Goal: Task Accomplishment & Management: Complete application form

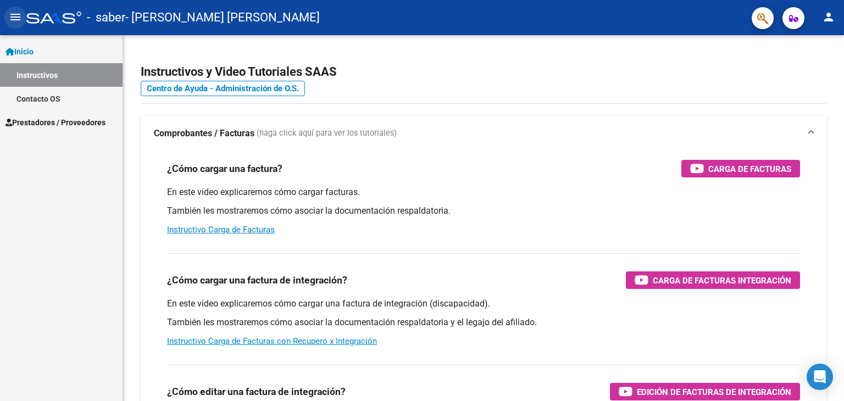
click at [18, 17] on mat-icon "menu" at bounding box center [15, 16] width 13 height 13
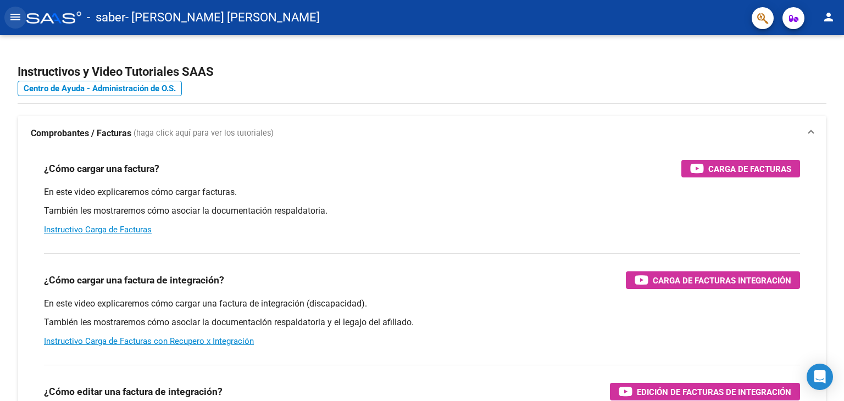
click at [18, 17] on mat-icon "menu" at bounding box center [15, 16] width 13 height 13
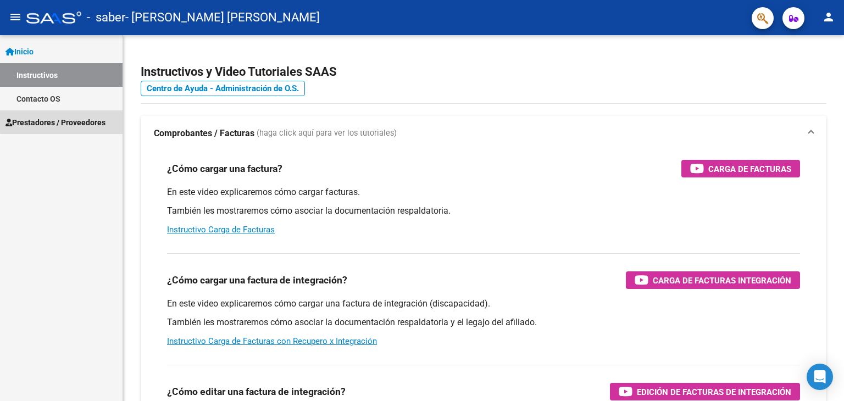
click at [74, 120] on span "Prestadores / Proveedores" at bounding box center [55, 122] width 100 height 12
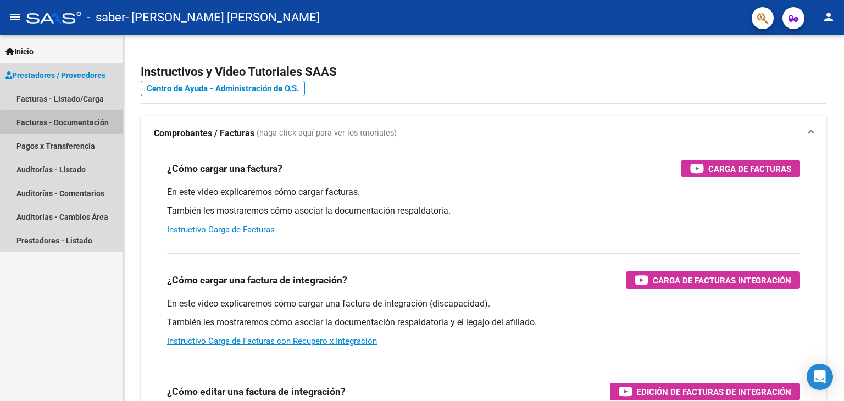
click at [79, 124] on link "Facturas - Documentación" at bounding box center [61, 122] width 123 height 24
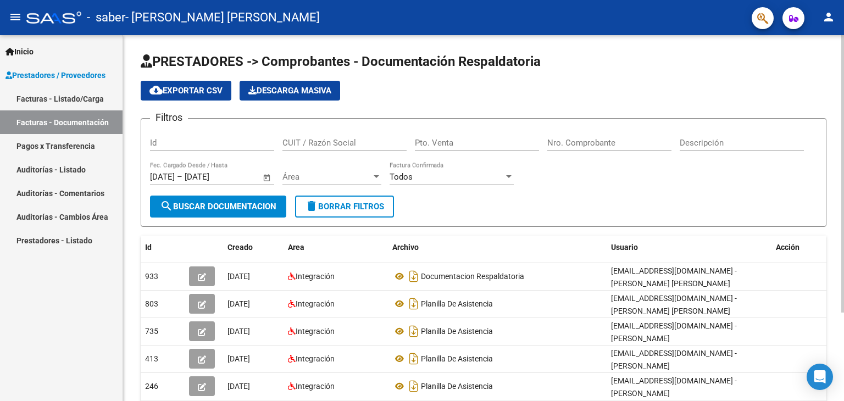
click at [198, 143] on input "Id" at bounding box center [212, 143] width 124 height 10
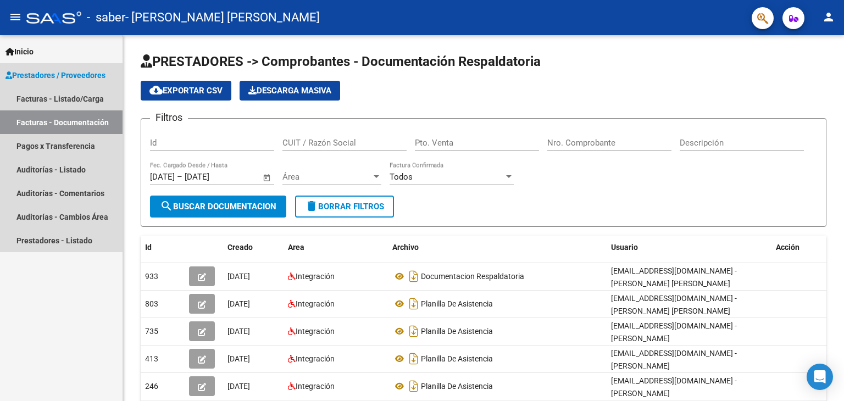
click at [87, 116] on link "Facturas - Documentación" at bounding box center [61, 122] width 123 height 24
click at [94, 95] on link "Facturas - Listado/Carga" at bounding box center [61, 99] width 123 height 24
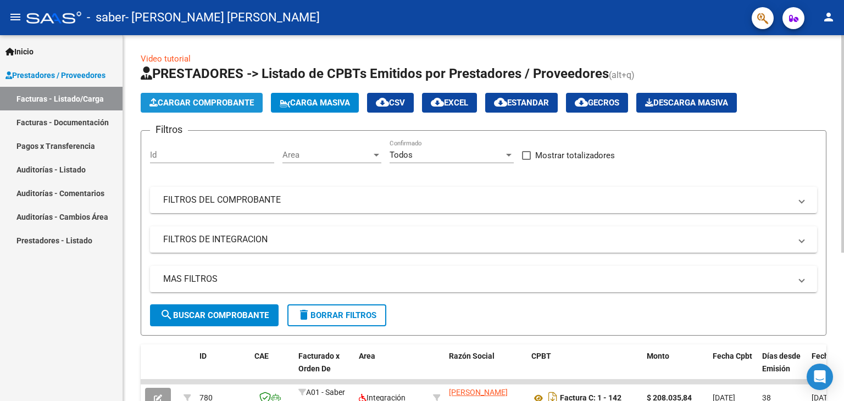
click at [232, 103] on span "Cargar Comprobante" at bounding box center [201, 103] width 104 height 10
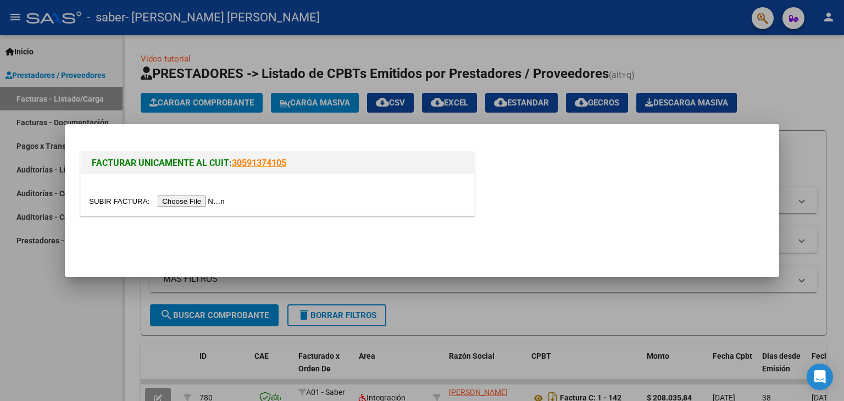
click at [222, 202] on input "file" at bounding box center [158, 202] width 139 height 12
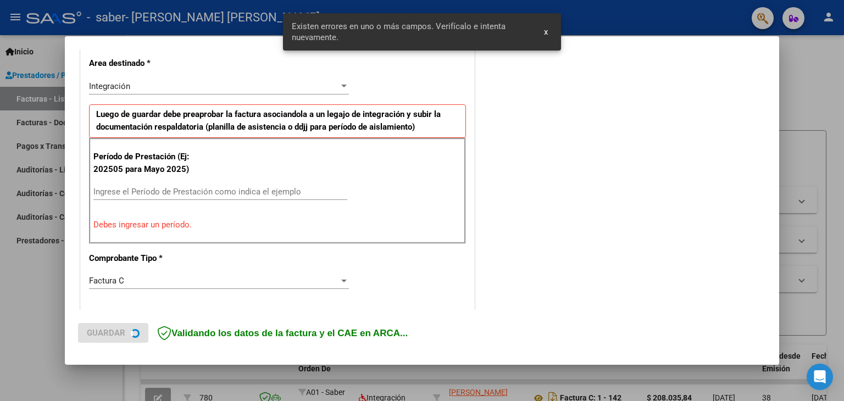
scroll to position [251, 0]
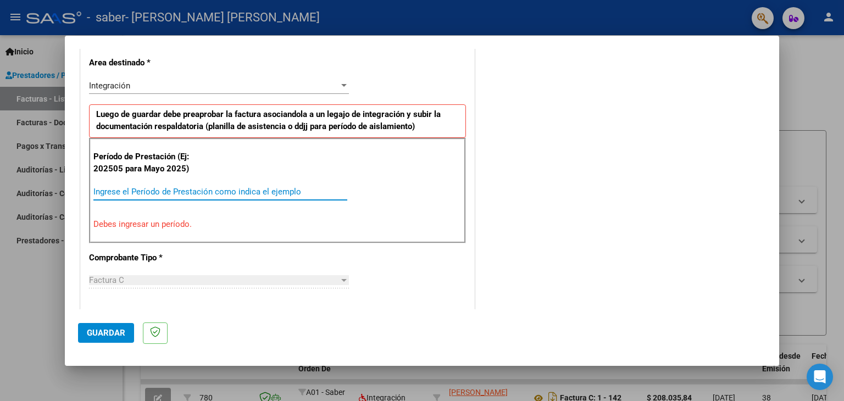
click at [164, 191] on input "Ingrese el Período de Prestación como indica el ejemplo" at bounding box center [220, 192] width 254 height 10
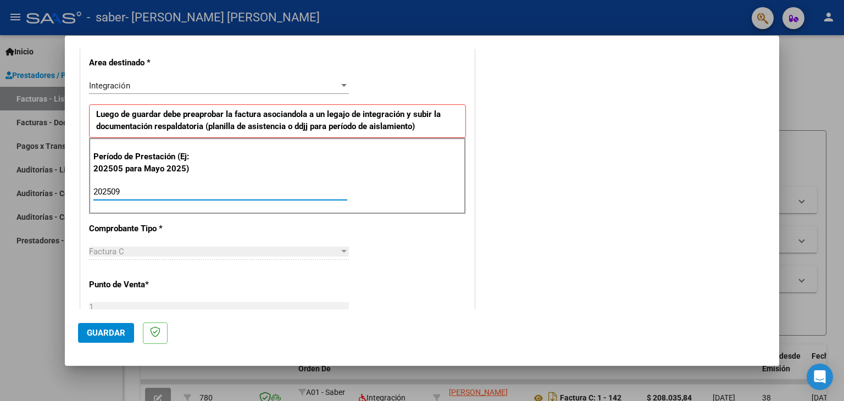
type input "202509"
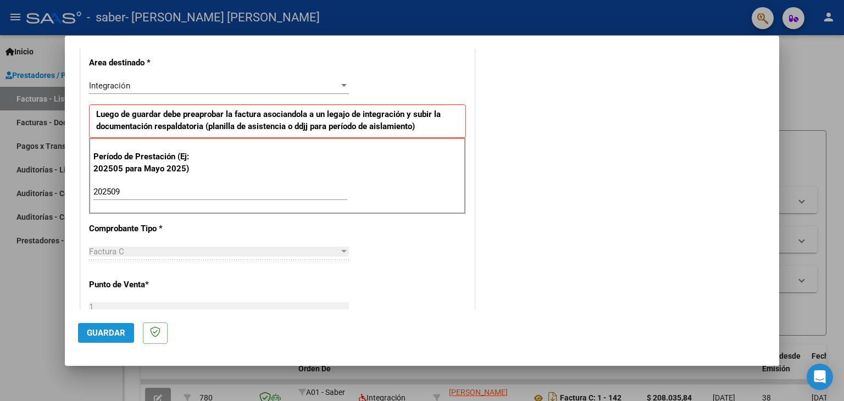
click at [114, 330] on span "Guardar" at bounding box center [106, 333] width 38 height 10
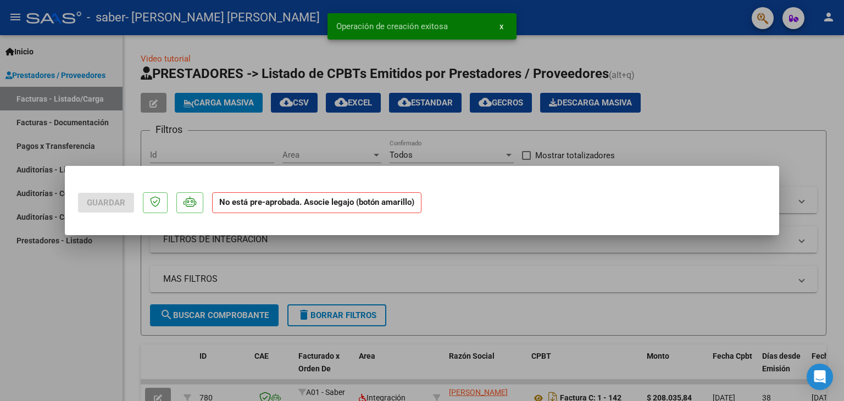
scroll to position [0, 0]
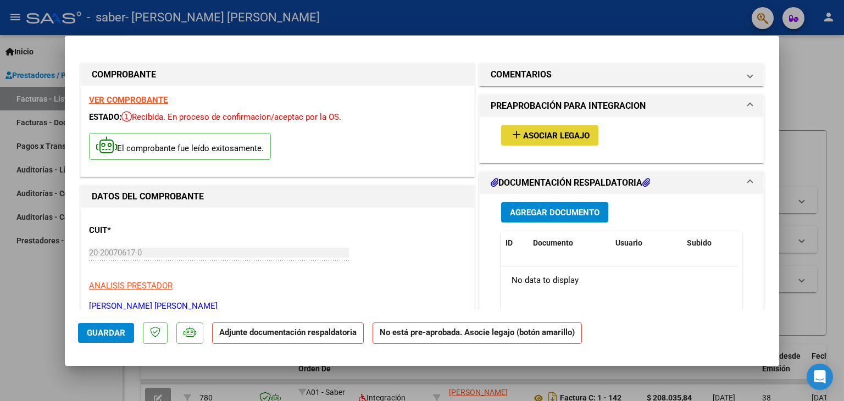
click at [571, 131] on span "Asociar Legajo" at bounding box center [556, 136] width 66 height 10
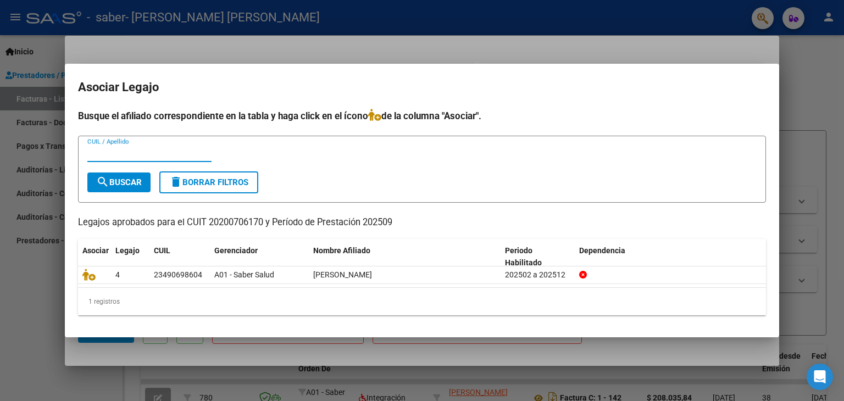
click at [131, 156] on input "CUIL / Apellido" at bounding box center [149, 153] width 124 height 10
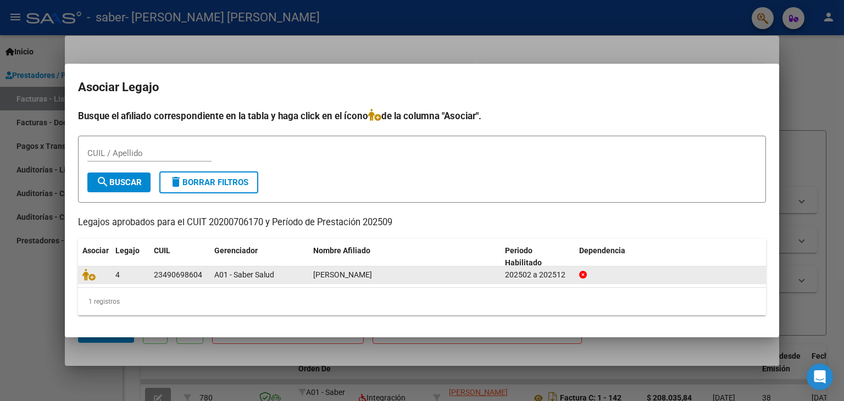
click at [204, 280] on div "23490698604" at bounding box center [180, 275] width 52 height 13
click at [88, 274] on icon at bounding box center [88, 275] width 13 height 12
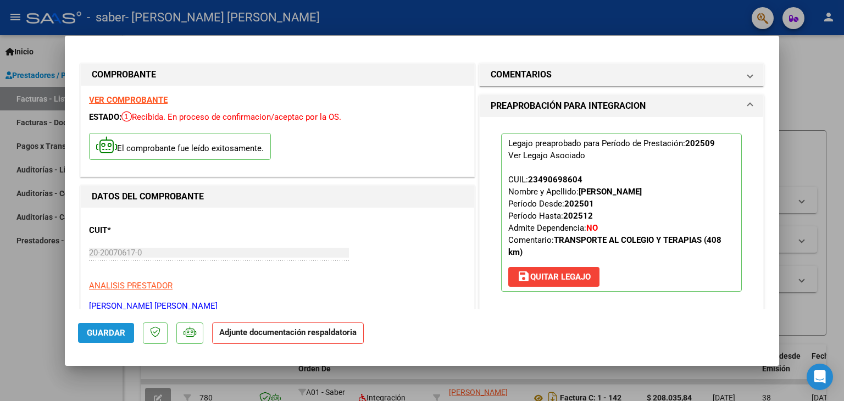
click at [114, 333] on span "Guardar" at bounding box center [106, 333] width 38 height 10
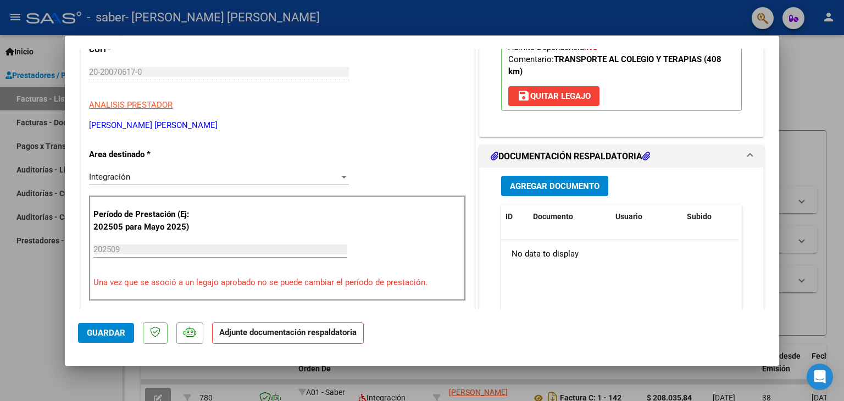
scroll to position [177, 0]
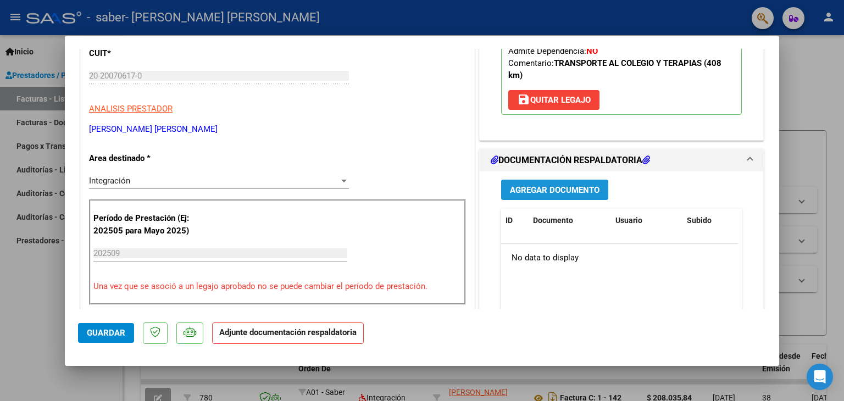
click at [572, 190] on span "Agregar Documento" at bounding box center [555, 190] width 90 height 10
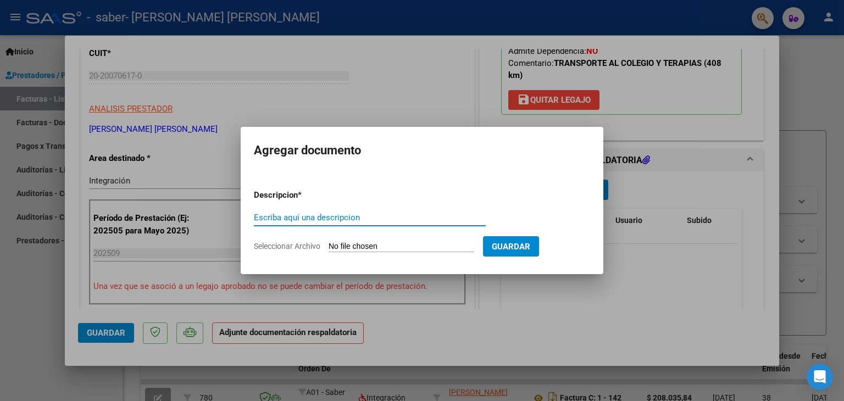
click at [336, 219] on input "Escriba aquí una descripcion" at bounding box center [370, 218] width 232 height 10
type input "D"
type input "PLANILLA ASISTENCIA"
click at [360, 249] on input "Seleccionar Archivo" at bounding box center [402, 247] width 146 height 10
type input "C:\fakepath\CamScanner [DATE] 20.21.pdf"
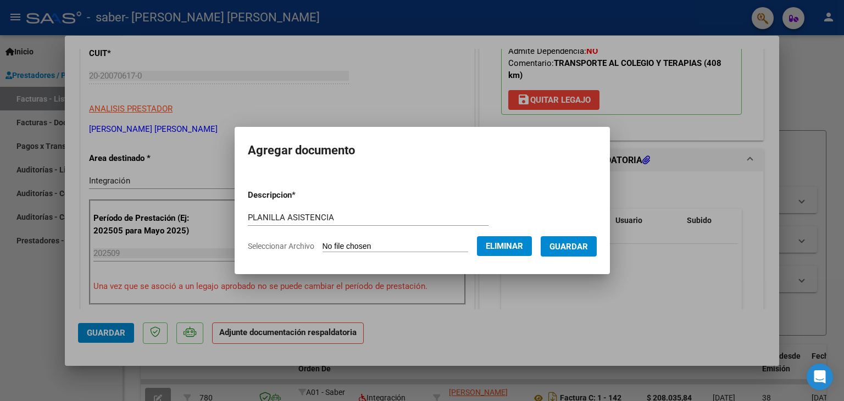
click at [582, 246] on span "Guardar" at bounding box center [568, 247] width 38 height 10
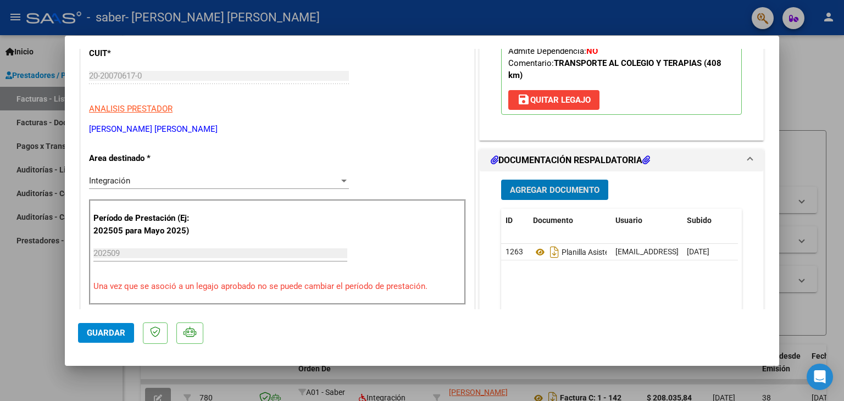
click at [107, 330] on span "Guardar" at bounding box center [106, 333] width 38 height 10
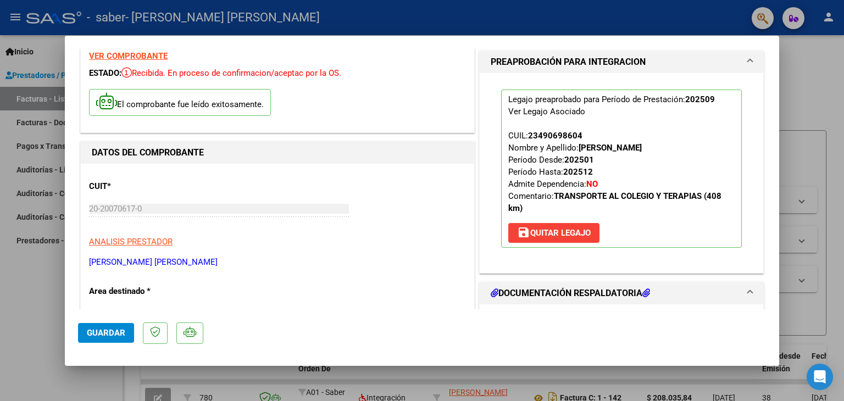
scroll to position [42, 0]
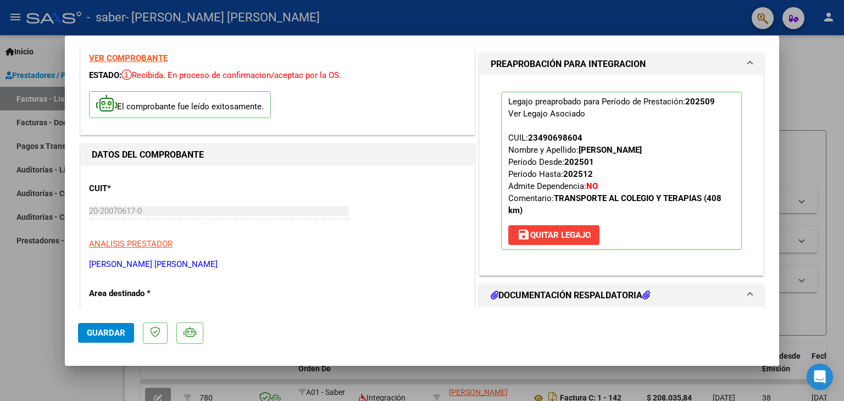
click at [797, 53] on div at bounding box center [422, 200] width 844 height 401
type input "$ 0,00"
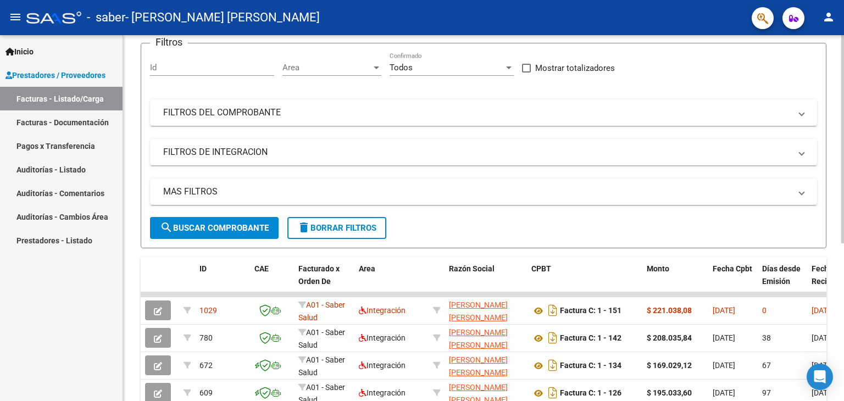
scroll to position [119, 0]
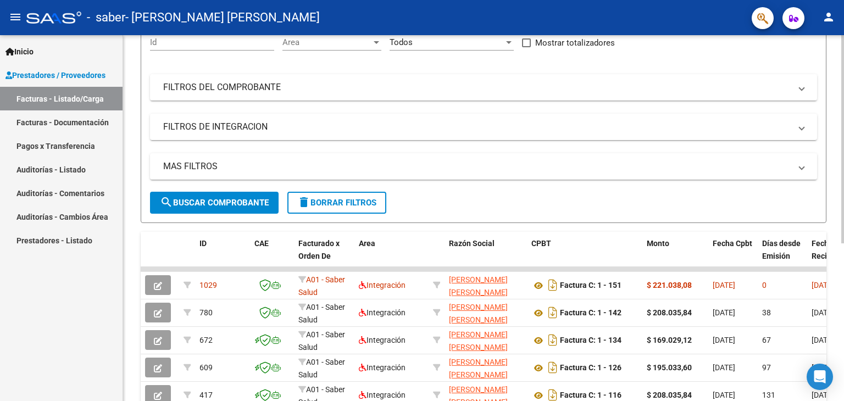
click at [840, 304] on div "Video tutorial PRESTADORES -> Listado de CPBTs Emitidos por Prestadores / Prove…" at bounding box center [485, 241] width 724 height 636
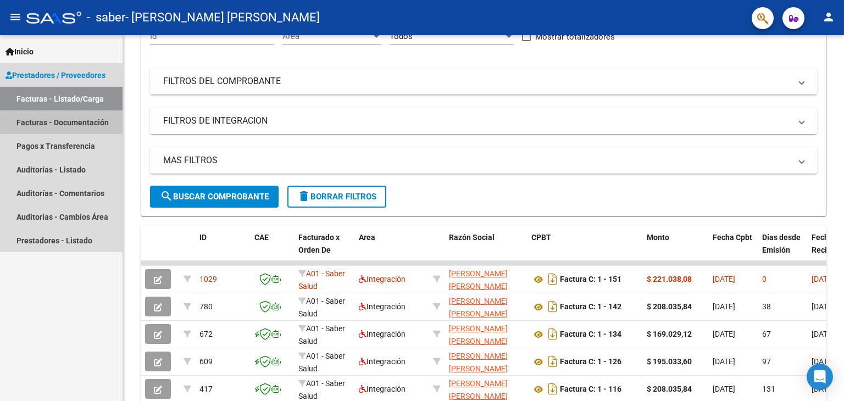
click at [82, 119] on link "Facturas - Documentación" at bounding box center [61, 122] width 123 height 24
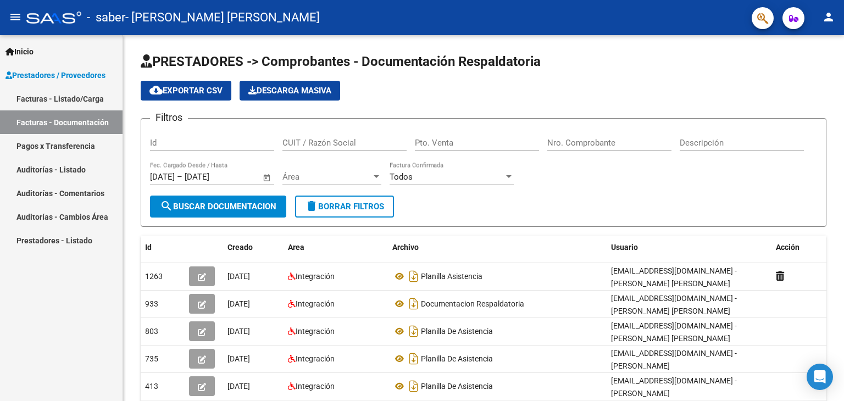
click at [70, 148] on link "Pagos x Transferencia" at bounding box center [61, 146] width 123 height 24
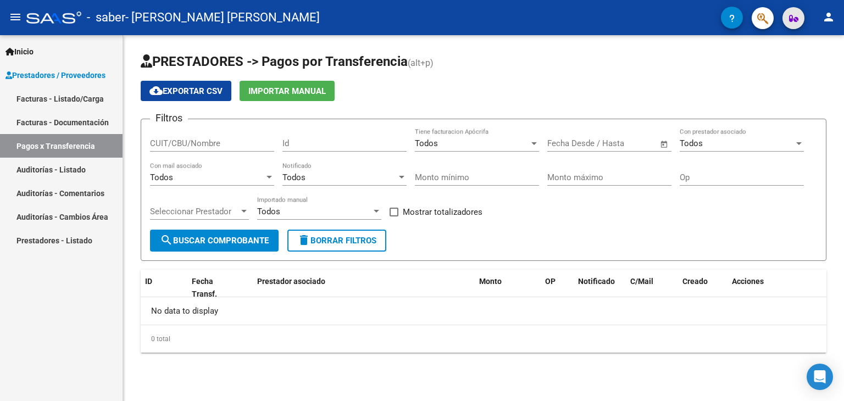
click at [791, 25] on span "button" at bounding box center [793, 18] width 9 height 22
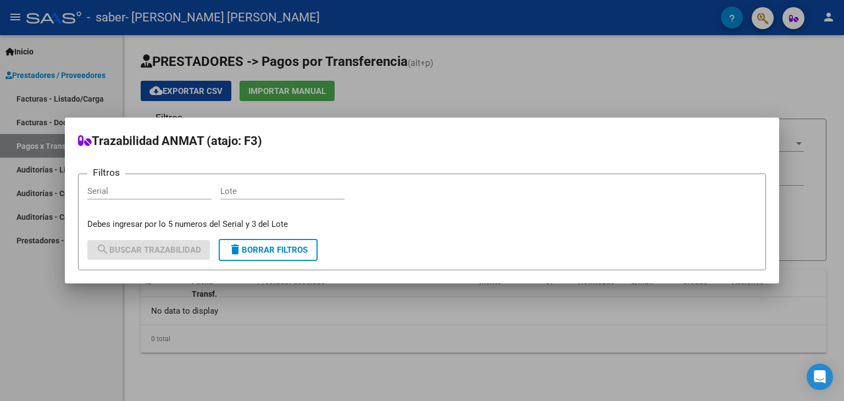
click at [709, 66] on div at bounding box center [422, 200] width 844 height 401
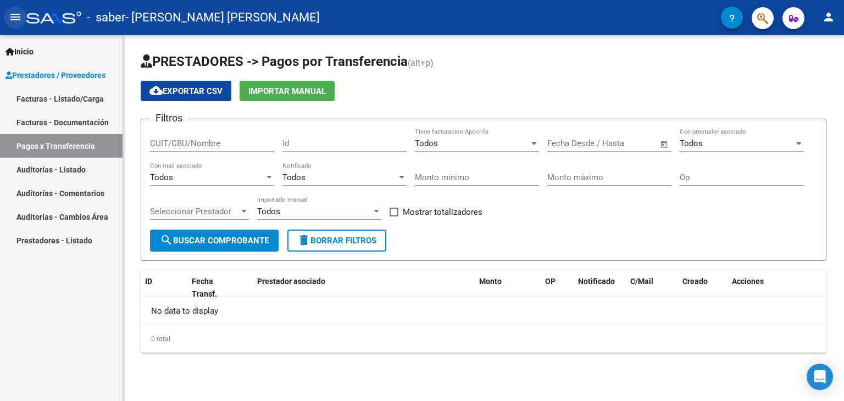
click at [8, 18] on button "menu" at bounding box center [15, 18] width 22 height 22
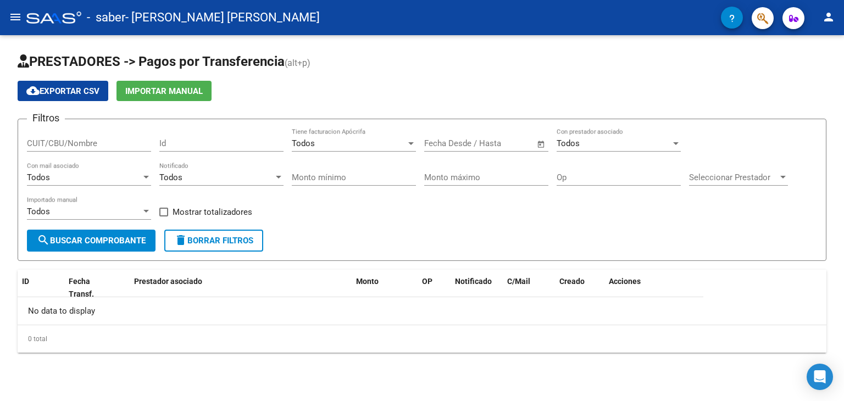
click at [843, 22] on mat-toolbar "menu - saber - [PERSON_NAME] [PERSON_NAME] person" at bounding box center [422, 17] width 844 height 35
click at [829, 16] on mat-icon "person" at bounding box center [828, 16] width 13 height 13
click at [822, 48] on button "person Mi Perfil" at bounding box center [805, 46] width 67 height 26
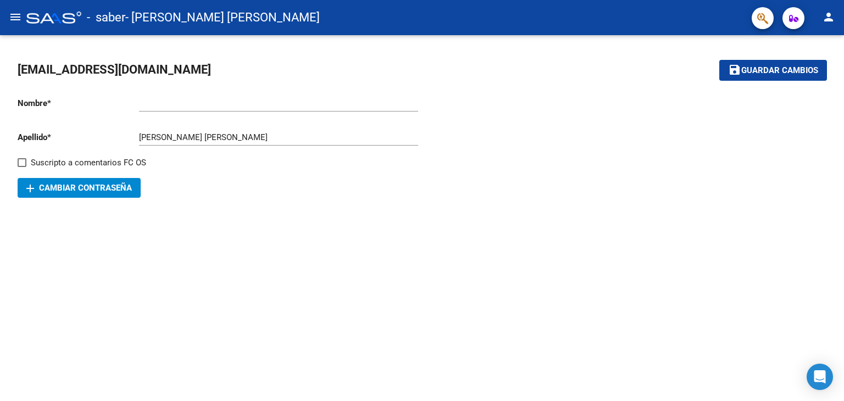
click at [827, 19] on mat-icon "person" at bounding box center [828, 16] width 13 height 13
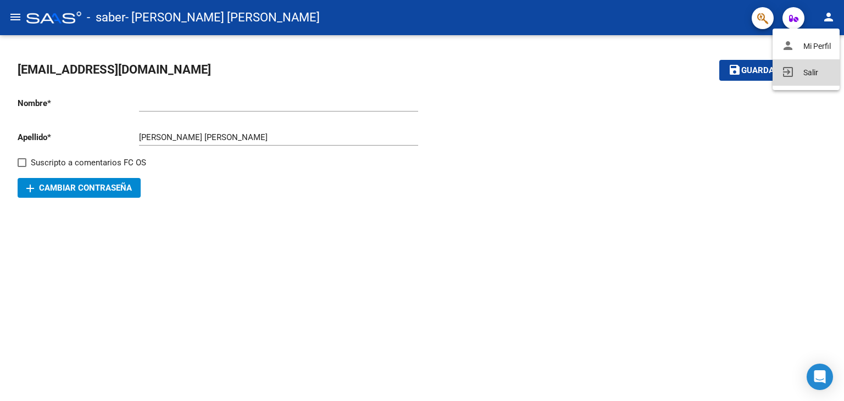
click at [815, 69] on button "exit_to_app Salir" at bounding box center [805, 72] width 67 height 26
